Goal: Connect with others: Connect with others

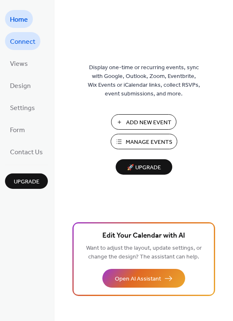
click at [18, 46] on span "Connect" at bounding box center [22, 41] width 25 height 13
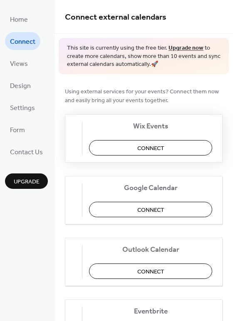
click at [155, 144] on span "Connect" at bounding box center [150, 148] width 27 height 9
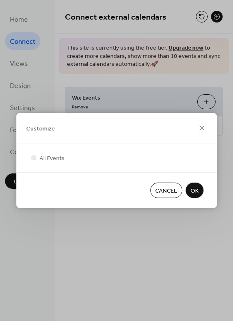
click at [197, 187] on span "OK" at bounding box center [195, 191] width 8 height 9
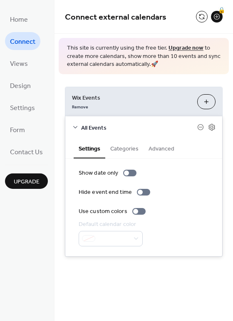
click at [137, 149] on button "Categories" at bounding box center [124, 147] width 38 height 19
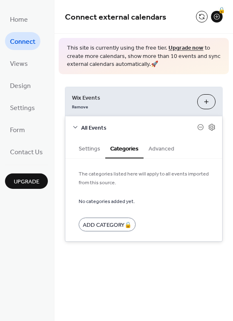
click at [160, 150] on button "Advanced" at bounding box center [162, 147] width 36 height 19
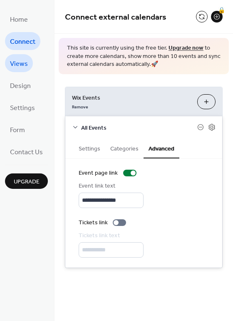
click at [20, 66] on span "Views" at bounding box center [19, 63] width 18 height 13
